Goal: Task Accomplishment & Management: Manage account settings

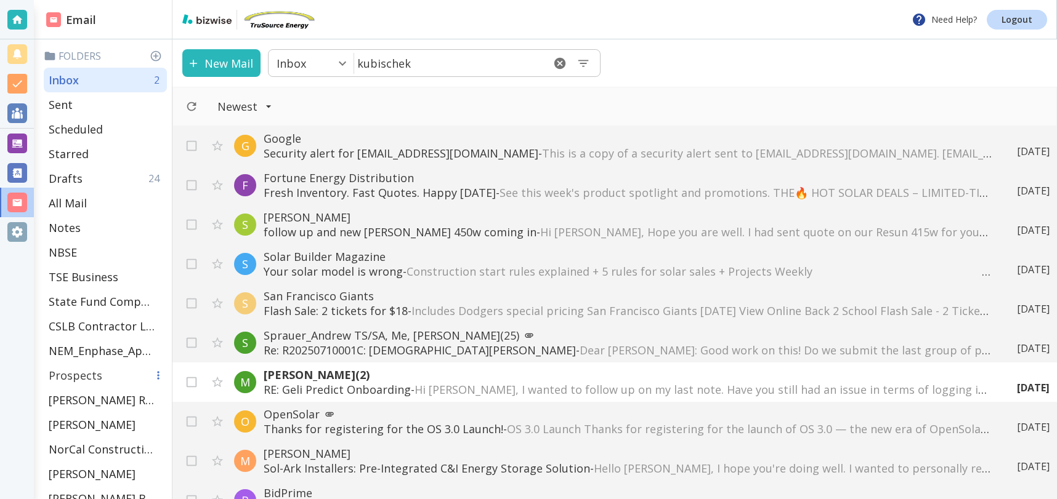
scroll to position [198, 0]
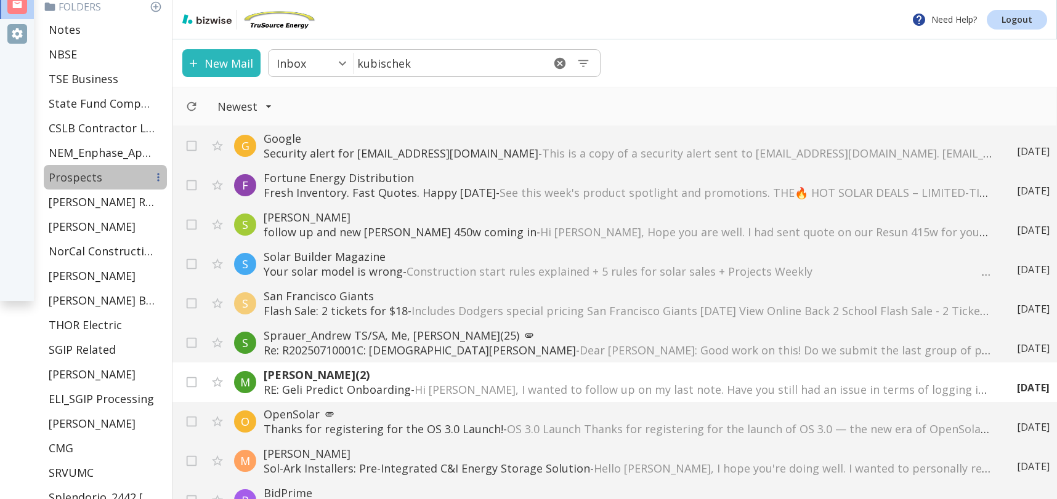
click at [73, 176] on p "Prospects" at bounding box center [76, 177] width 54 height 15
type input "13"
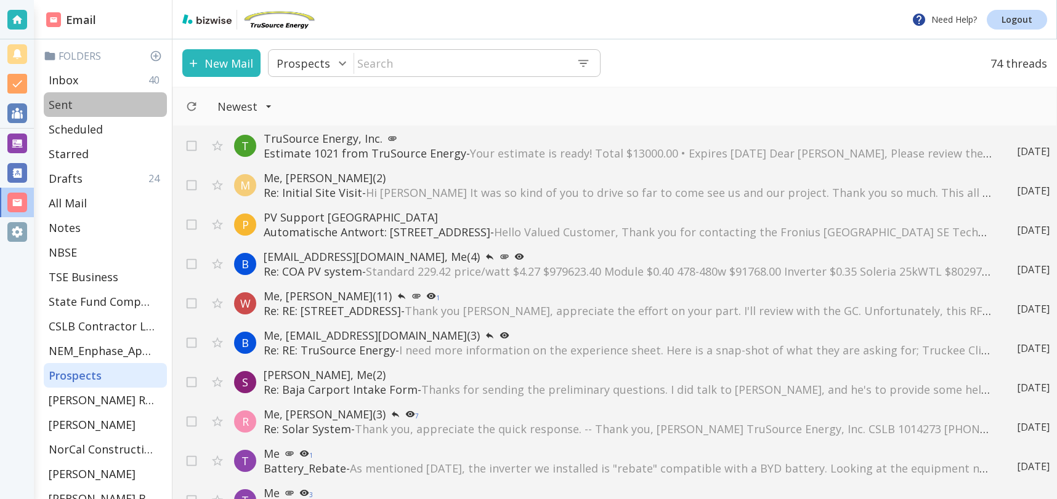
click at [65, 104] on p "Sent" at bounding box center [61, 104] width 24 height 15
type input "1"
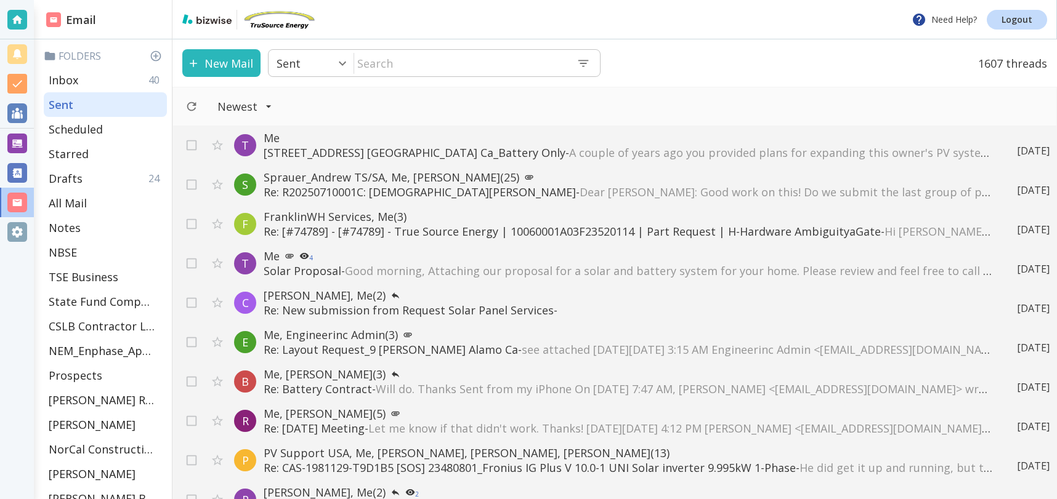
scroll to position [78, 0]
click at [299, 270] on p "Solar Proposal - Good morning, Attaching our proposal for a solar and battery s…" at bounding box center [627, 272] width 727 height 15
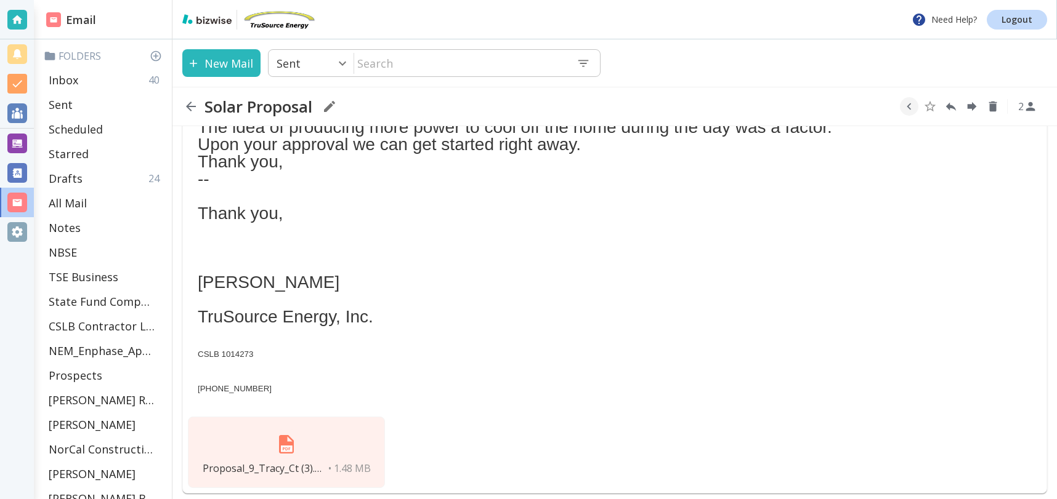
scroll to position [157, 0]
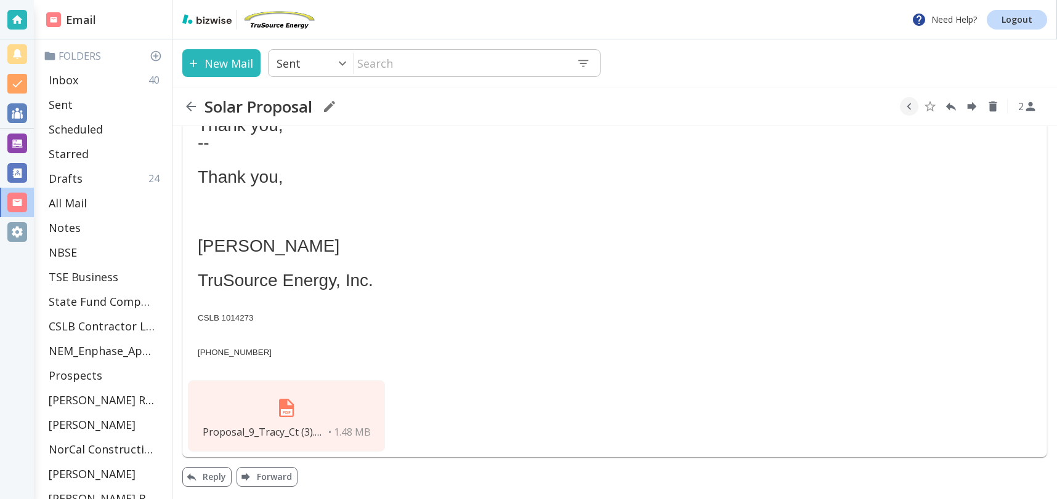
click at [288, 410] on img at bounding box center [287, 409] width 30 height 30
